Goal: Check status: Check status

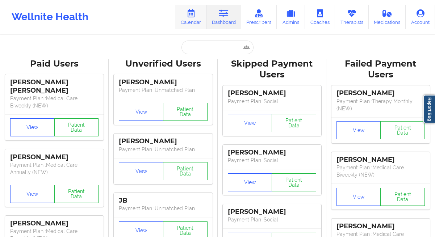
click at [192, 18] on link "Calendar" at bounding box center [190, 17] width 31 height 24
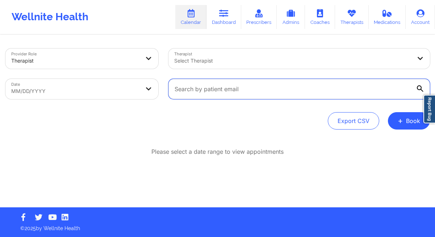
click at [222, 89] on input "text" at bounding box center [298, 89] width 261 height 20
paste input "[EMAIL_ADDRESS][DOMAIN_NAME]"
type input "[EMAIL_ADDRESS][DOMAIN_NAME]"
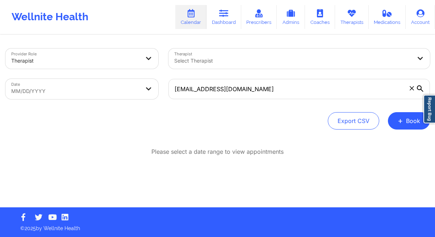
select select "2025-8"
select select "2025-9"
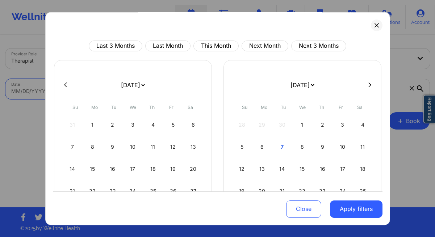
click at [86, 97] on body "Wellnite Health Calendar Dashboard Prescribers Admins Coaches Therapists Medica…" at bounding box center [217, 118] width 435 height 237
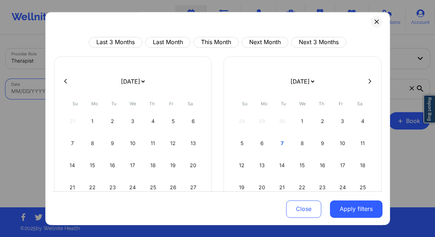
scroll to position [4, 0]
click at [320, 142] on div "9" at bounding box center [322, 143] width 18 height 20
select select "2025-9"
select select "2025-10"
select select "2025-9"
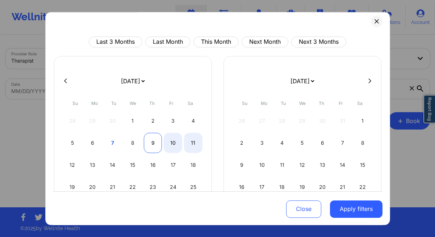
select select "2025-10"
click at [153, 142] on div "9" at bounding box center [153, 143] width 18 height 20
select select "2025-9"
select select "2025-10"
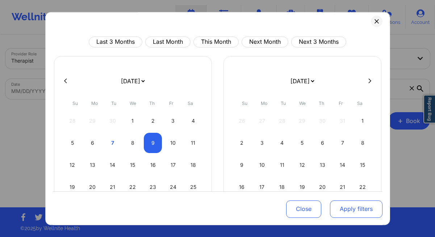
click at [345, 207] on button "Apply filters" at bounding box center [356, 208] width 52 height 17
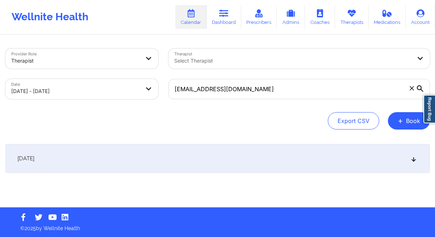
click at [117, 161] on div "[DATE]" at bounding box center [217, 158] width 424 height 29
